Goal: Information Seeking & Learning: Find specific page/section

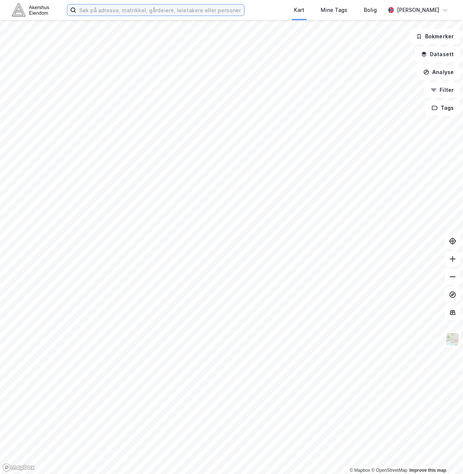
click at [145, 10] on input at bounding box center [160, 9] width 168 height 11
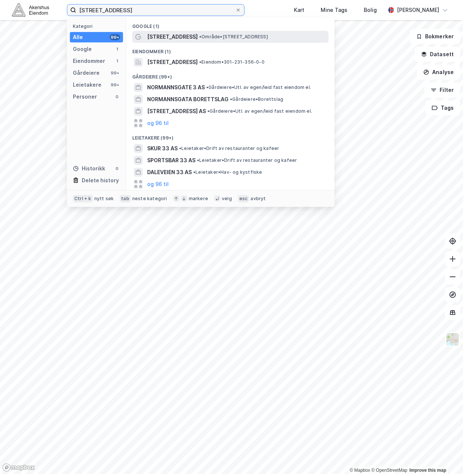
type input "[STREET_ADDRESS]"
click at [208, 35] on span "• Område • [STREET_ADDRESS]" at bounding box center [233, 37] width 69 height 6
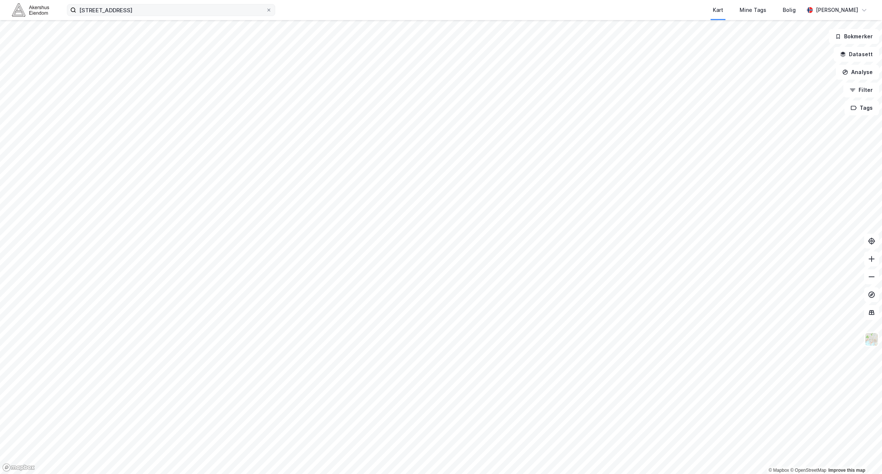
click at [206, 15] on label "[STREET_ADDRESS]" at bounding box center [171, 10] width 208 height 12
click at [206, 15] on input "[STREET_ADDRESS]" at bounding box center [171, 9] width 190 height 11
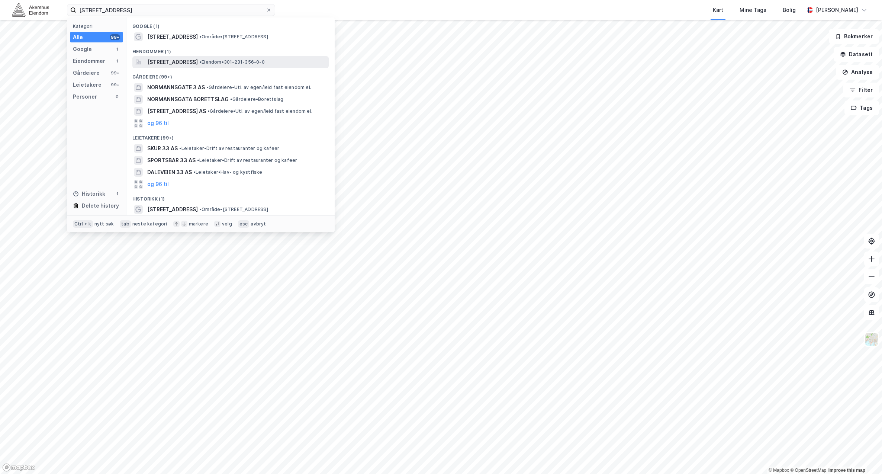
click at [198, 65] on span "[STREET_ADDRESS]" at bounding box center [172, 62] width 51 height 9
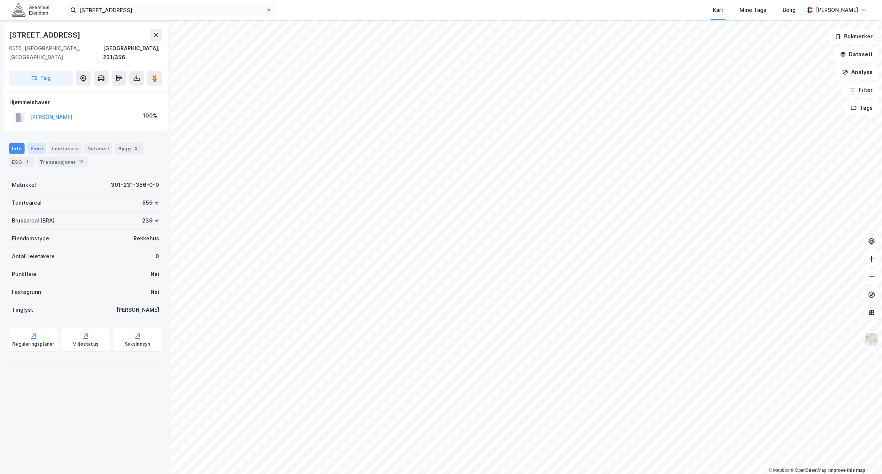
click at [31, 143] on div "Eiere" at bounding box center [37, 148] width 19 height 10
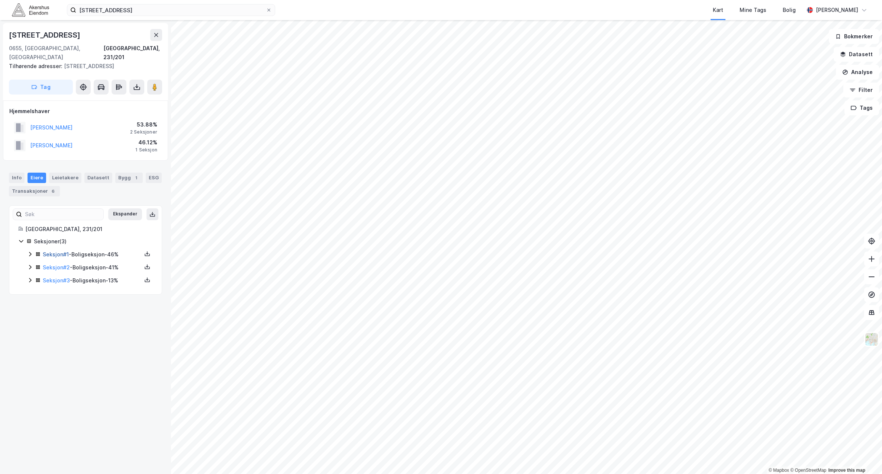
click at [60, 251] on link "Seksjon # 1" at bounding box center [56, 254] width 26 height 6
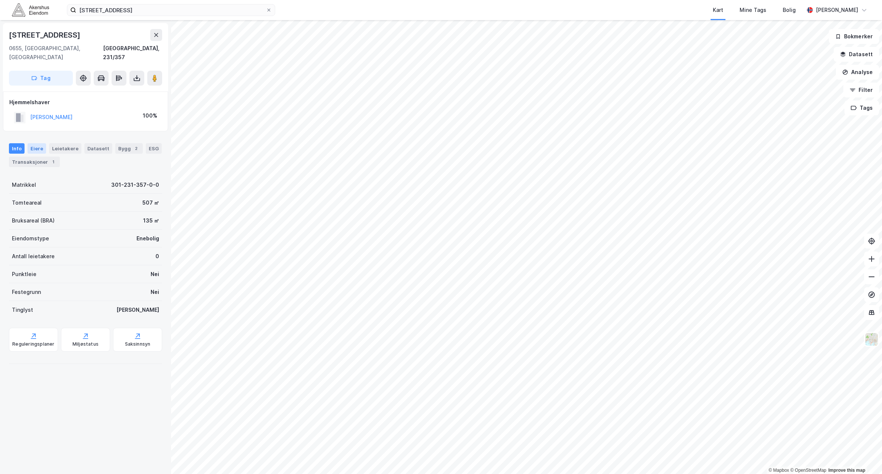
click at [33, 143] on div "Eiere" at bounding box center [37, 148] width 19 height 10
